Goal: Navigation & Orientation: Understand site structure

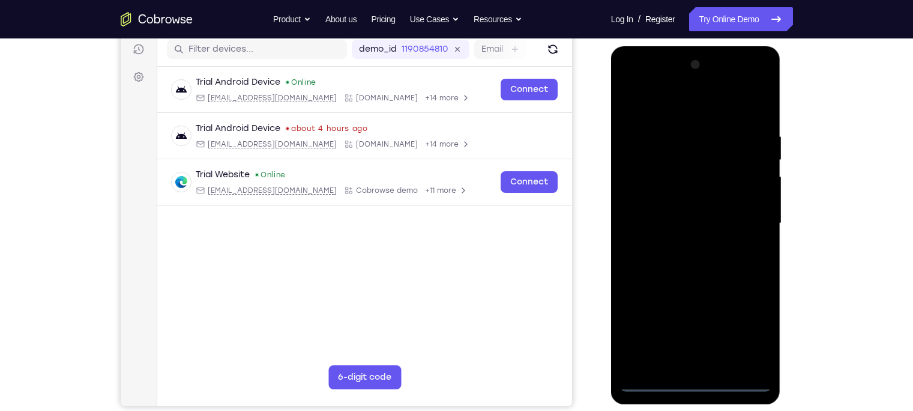
click at [696, 382] on div at bounding box center [695, 223] width 151 height 336
click at [756, 335] on div at bounding box center [695, 223] width 151 height 336
click at [636, 88] on div at bounding box center [695, 223] width 151 height 336
click at [743, 223] on div at bounding box center [695, 223] width 151 height 336
click at [683, 243] on div at bounding box center [695, 223] width 151 height 336
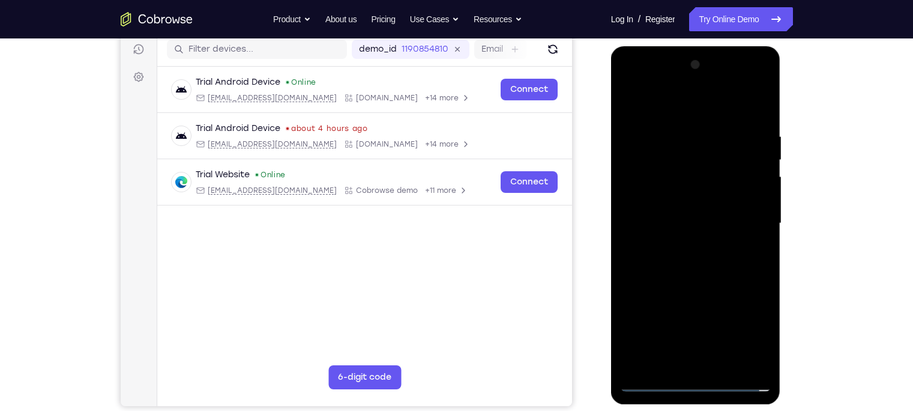
click at [684, 210] on div at bounding box center [695, 223] width 151 height 336
click at [660, 202] on div at bounding box center [695, 223] width 151 height 336
click at [673, 225] on div at bounding box center [695, 223] width 151 height 336
click at [684, 267] on div at bounding box center [695, 223] width 151 height 336
click at [695, 253] on div at bounding box center [695, 223] width 151 height 336
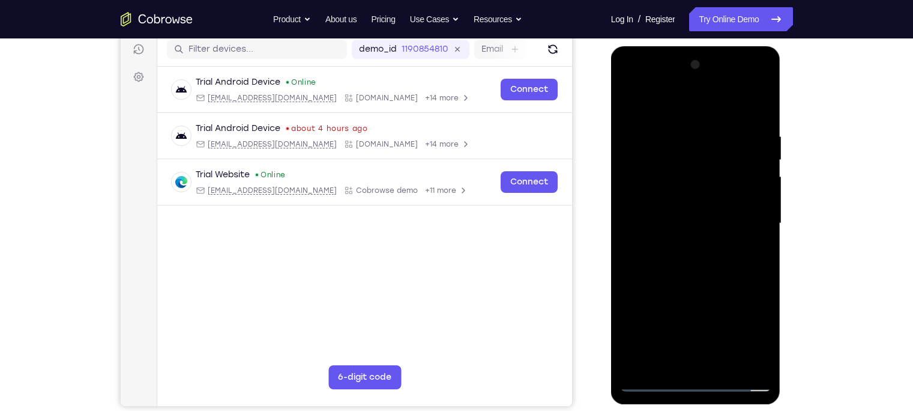
drag, startPoint x: 696, startPoint y: 112, endPoint x: 698, endPoint y: 40, distance: 72.0
click at [698, 46] on html "Online web based iOS Simulators and Android Emulators. Run iPhone, iPad, Mobile…" at bounding box center [696, 226] width 171 height 360
click at [677, 259] on div at bounding box center [695, 223] width 151 height 336
click at [680, 257] on div at bounding box center [695, 223] width 151 height 336
click at [680, 266] on div at bounding box center [695, 223] width 151 height 336
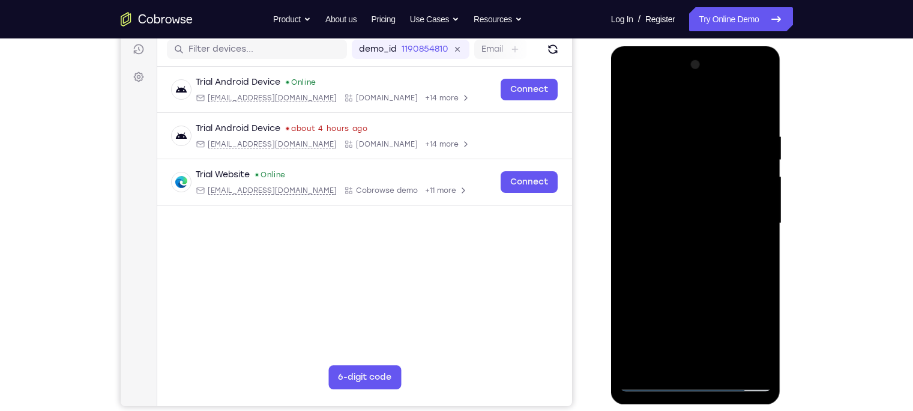
click at [759, 116] on div at bounding box center [695, 223] width 151 height 336
click at [762, 103] on div at bounding box center [695, 223] width 151 height 336
click at [632, 102] on div at bounding box center [695, 223] width 151 height 336
click at [725, 363] on div at bounding box center [695, 223] width 151 height 336
drag, startPoint x: 707, startPoint y: 282, endPoint x: 737, endPoint y: 228, distance: 62.0
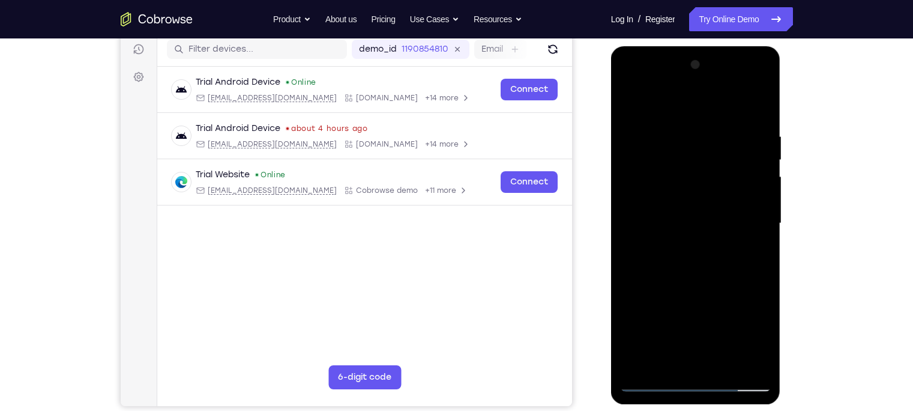
click at [737, 228] on div at bounding box center [695, 223] width 151 height 336
click at [630, 101] on div at bounding box center [695, 223] width 151 height 336
click at [639, 256] on div at bounding box center [695, 223] width 151 height 336
click at [634, 268] on div at bounding box center [695, 223] width 151 height 336
click at [637, 363] on div at bounding box center [695, 223] width 151 height 336
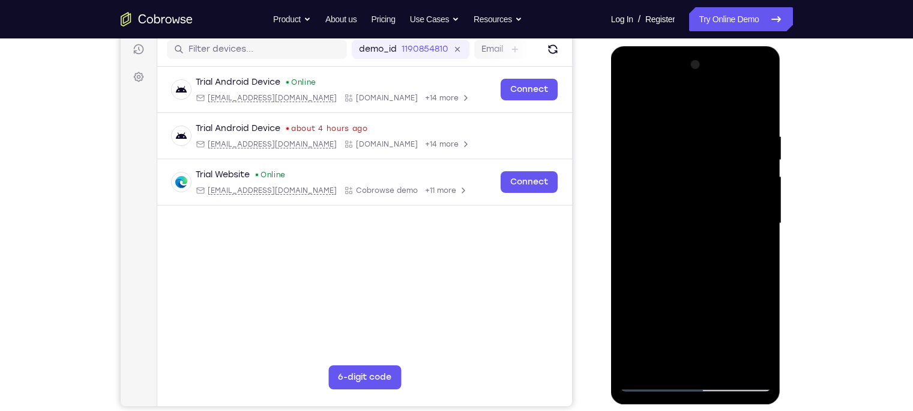
click at [637, 363] on div at bounding box center [695, 223] width 151 height 336
drag, startPoint x: 678, startPoint y: 292, endPoint x: 693, endPoint y: 229, distance: 64.8
click at [693, 229] on div at bounding box center [695, 223] width 151 height 336
click at [761, 216] on div at bounding box center [695, 223] width 151 height 336
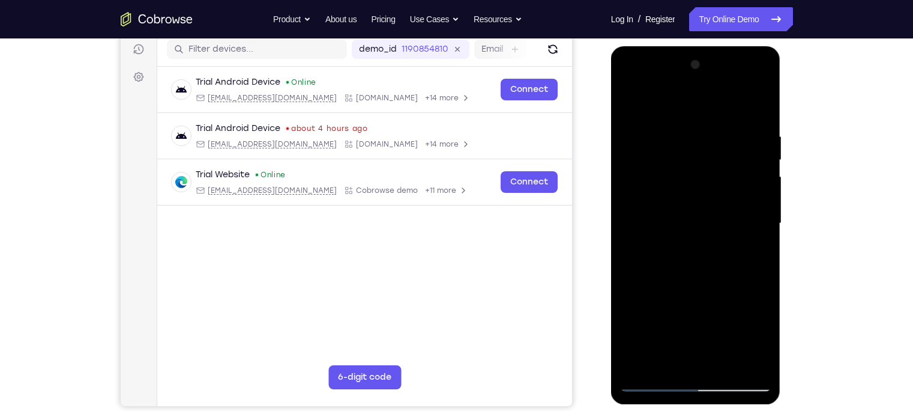
click at [761, 219] on div at bounding box center [695, 223] width 151 height 336
click at [762, 216] on div at bounding box center [695, 223] width 151 height 336
drag, startPoint x: 700, startPoint y: 158, endPoint x: 719, endPoint y: 316, distance: 158.4
click at [719, 316] on div at bounding box center [695, 223] width 151 height 336
click at [682, 130] on div at bounding box center [695, 223] width 151 height 336
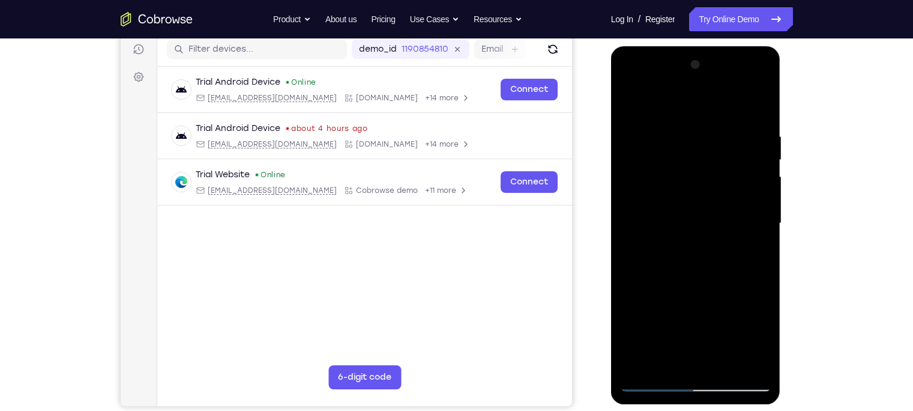
click at [750, 194] on div at bounding box center [695, 223] width 151 height 336
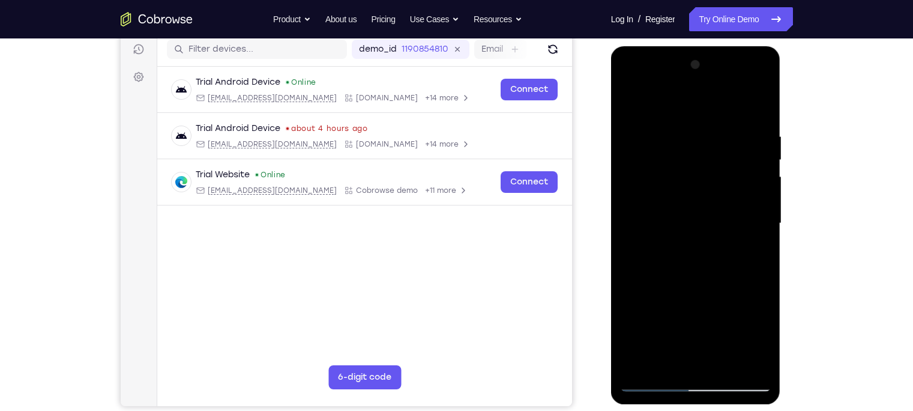
click at [750, 194] on div at bounding box center [695, 223] width 151 height 336
click at [756, 109] on div at bounding box center [695, 223] width 151 height 336
drag, startPoint x: 701, startPoint y: 279, endPoint x: 714, endPoint y: 184, distance: 95.7
click at [714, 184] on div at bounding box center [695, 223] width 151 height 336
